Goal: Task Accomplishment & Management: Manage account settings

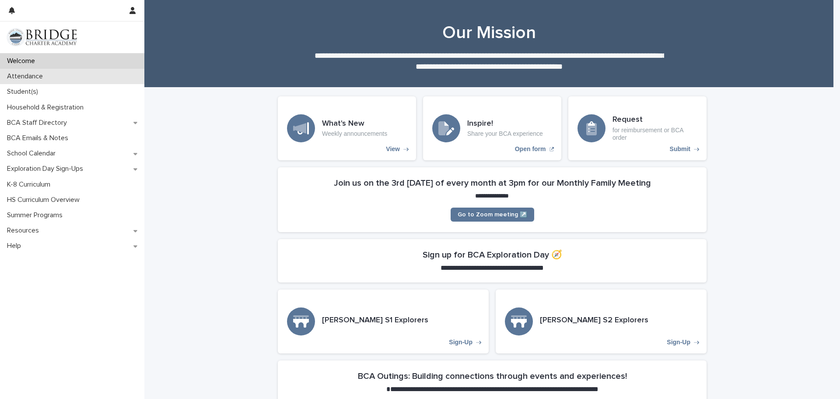
click at [37, 75] on p "Attendance" at bounding box center [27, 76] width 46 height 8
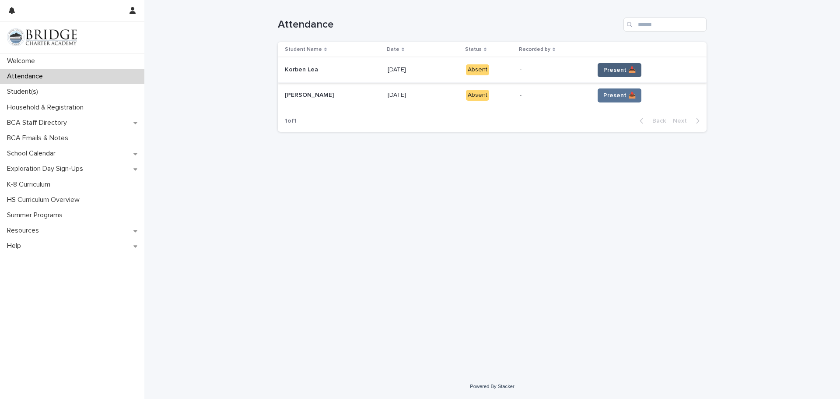
click at [608, 71] on span "Present 📥" at bounding box center [620, 70] width 32 height 9
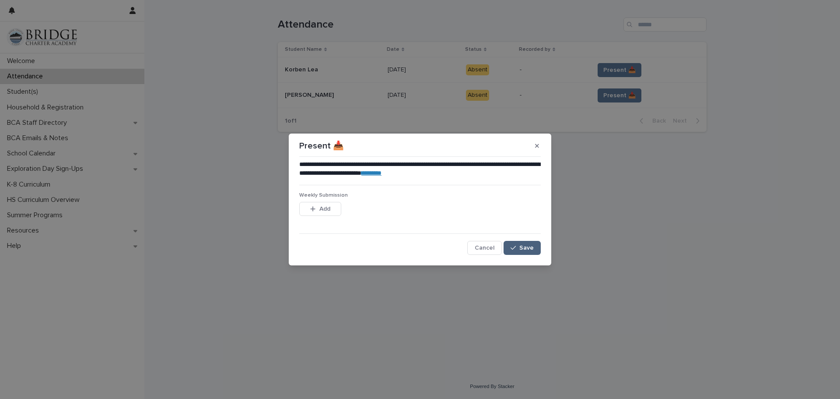
click at [525, 249] on span "Save" at bounding box center [527, 248] width 14 height 6
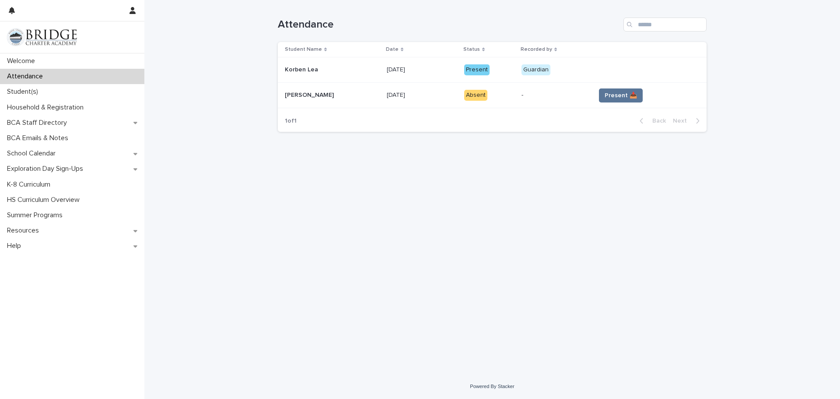
click at [608, 96] on span "Present 📥" at bounding box center [621, 95] width 32 height 9
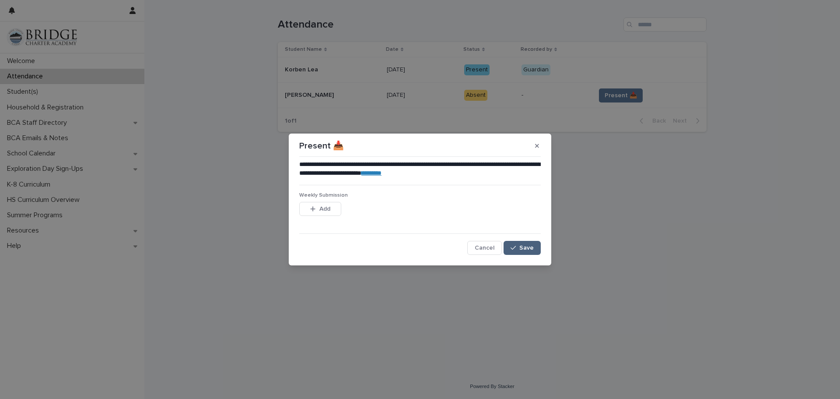
click at [524, 253] on button "Save" at bounding box center [522, 248] width 37 height 14
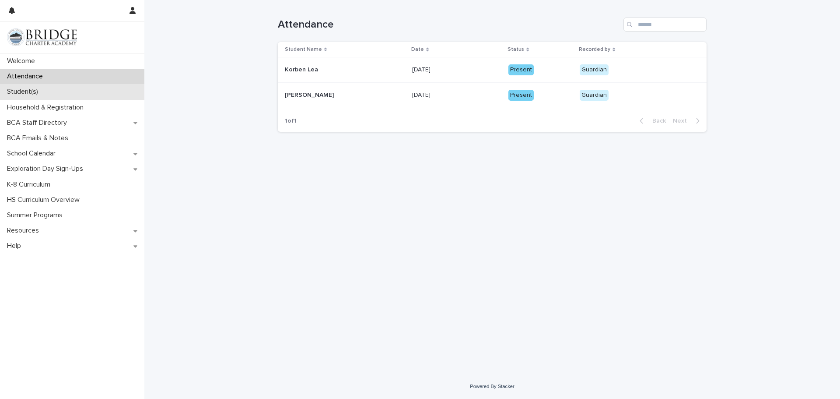
click at [38, 91] on p "Student(s)" at bounding box center [25, 92] width 42 height 8
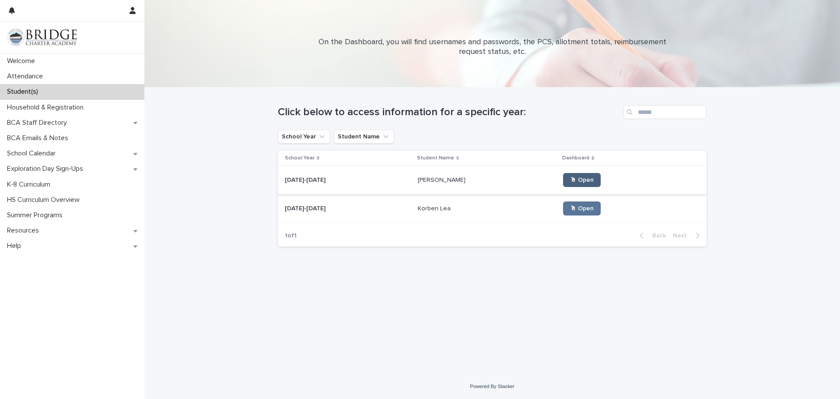
click at [570, 179] on span "🖱 Open" at bounding box center [582, 180] width 24 height 6
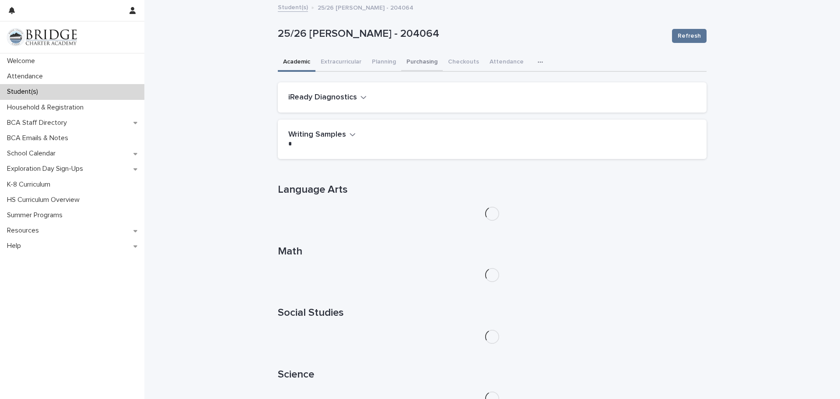
click at [418, 60] on button "Purchasing" at bounding box center [422, 62] width 42 height 18
